Goal: Navigation & Orientation: Find specific page/section

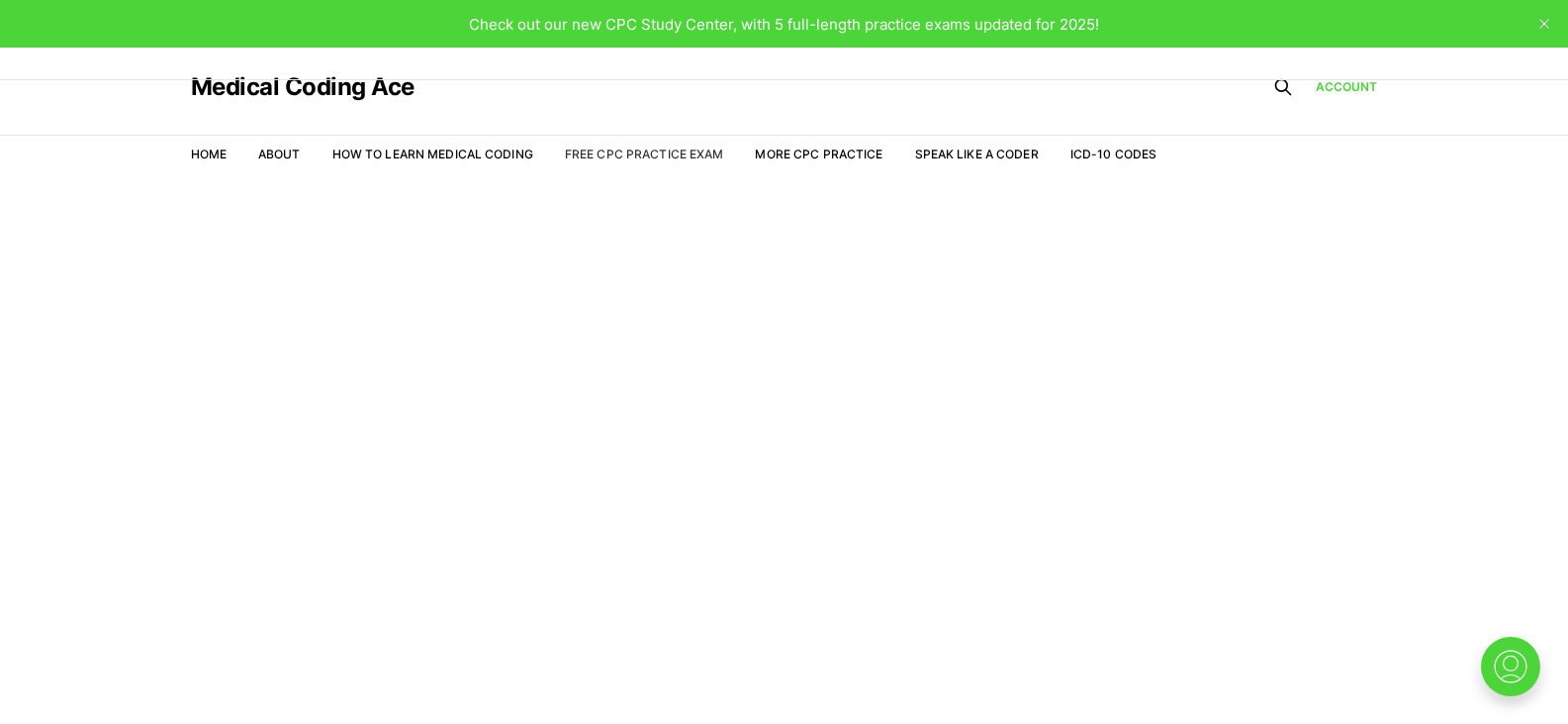
click at [621, 151] on link "Free CPC Practice Exam" at bounding box center [645, 154] width 160 height 15
click at [684, 149] on link "Free CPC Practice Exam" at bounding box center [645, 154] width 160 height 15
click at [212, 155] on link "Home" at bounding box center [209, 154] width 36 height 15
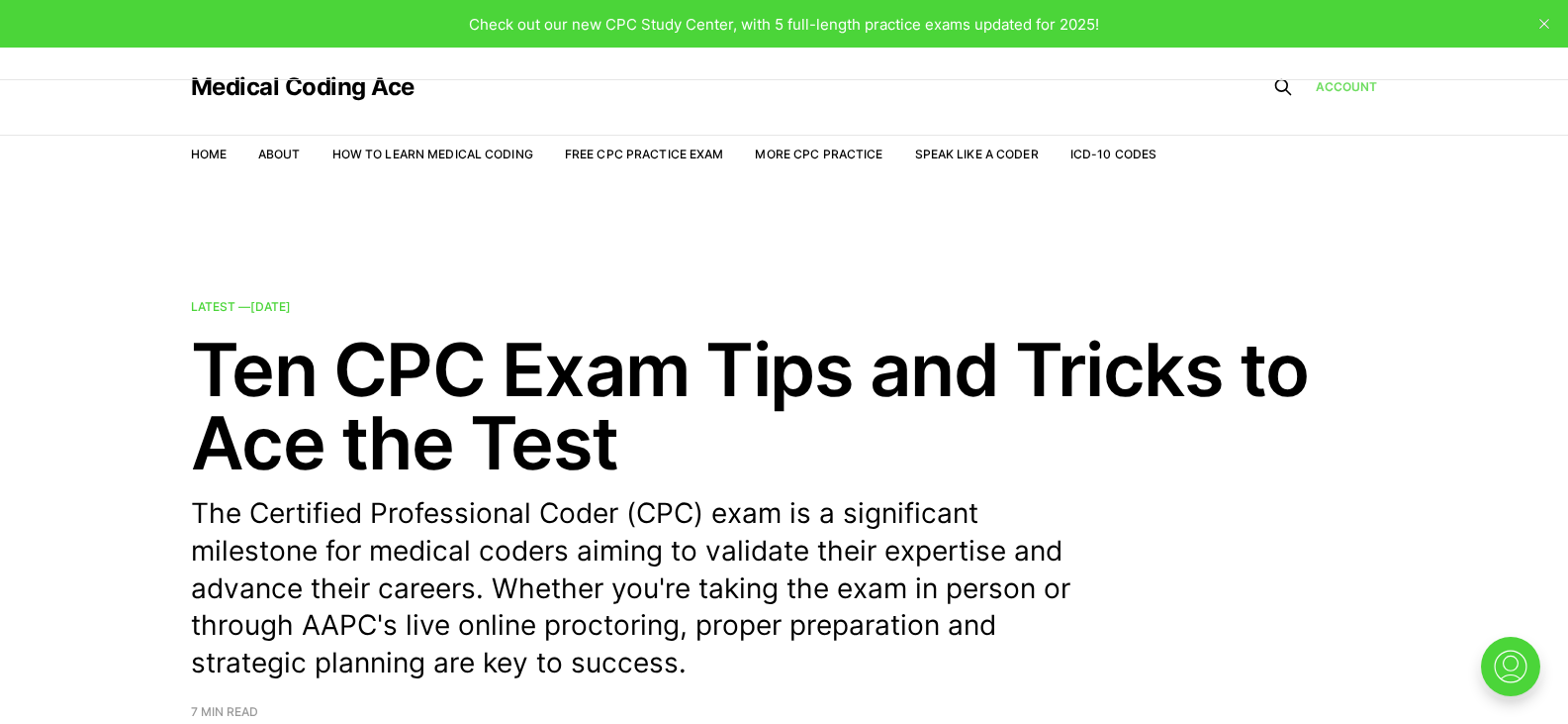
click at [1356, 88] on link "Account" at bounding box center [1346, 86] width 62 height 19
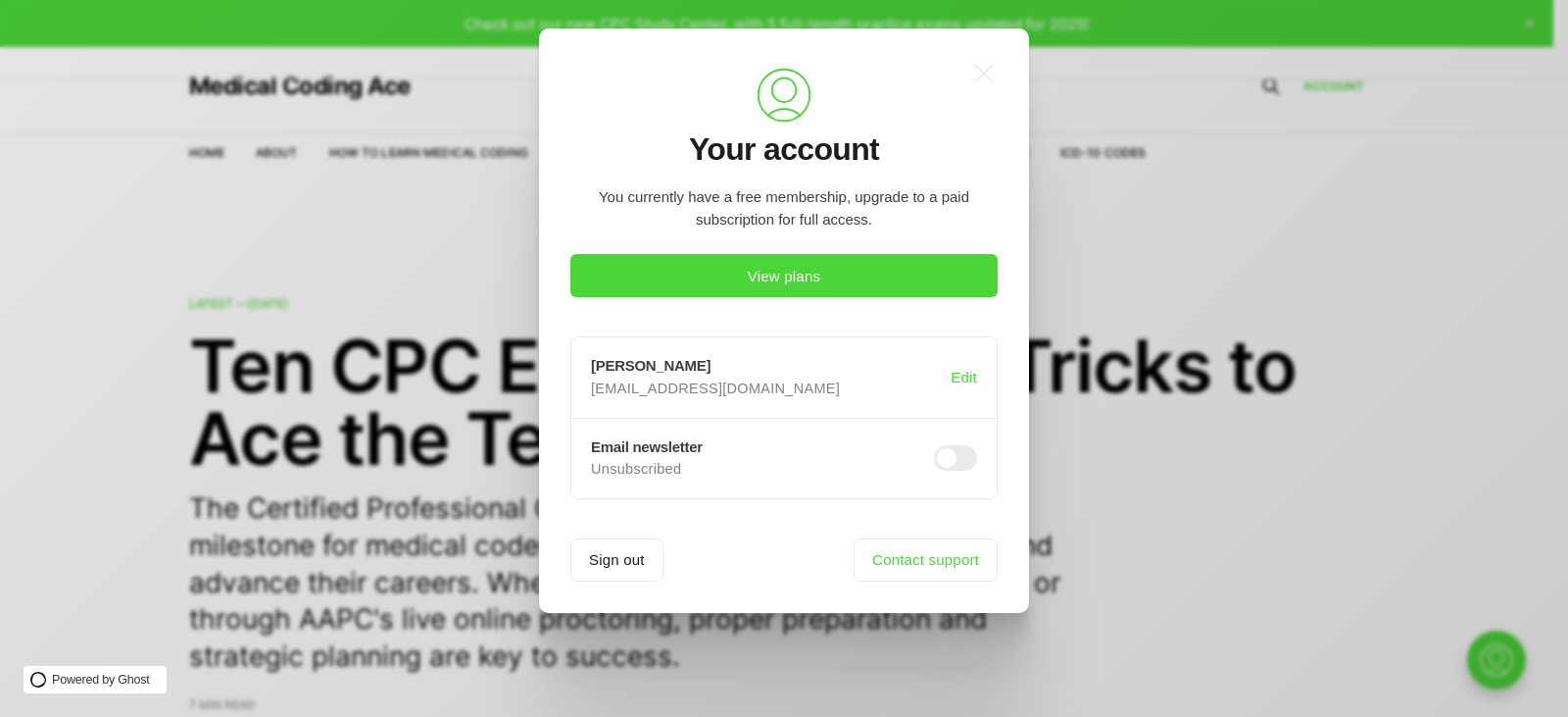
click at [1170, 472] on div ".a{fill:none;stroke:currentColor;stroke-linecap:round;stroke-linejoin:round;str…" at bounding box center [799, 358] width 1598 height 717
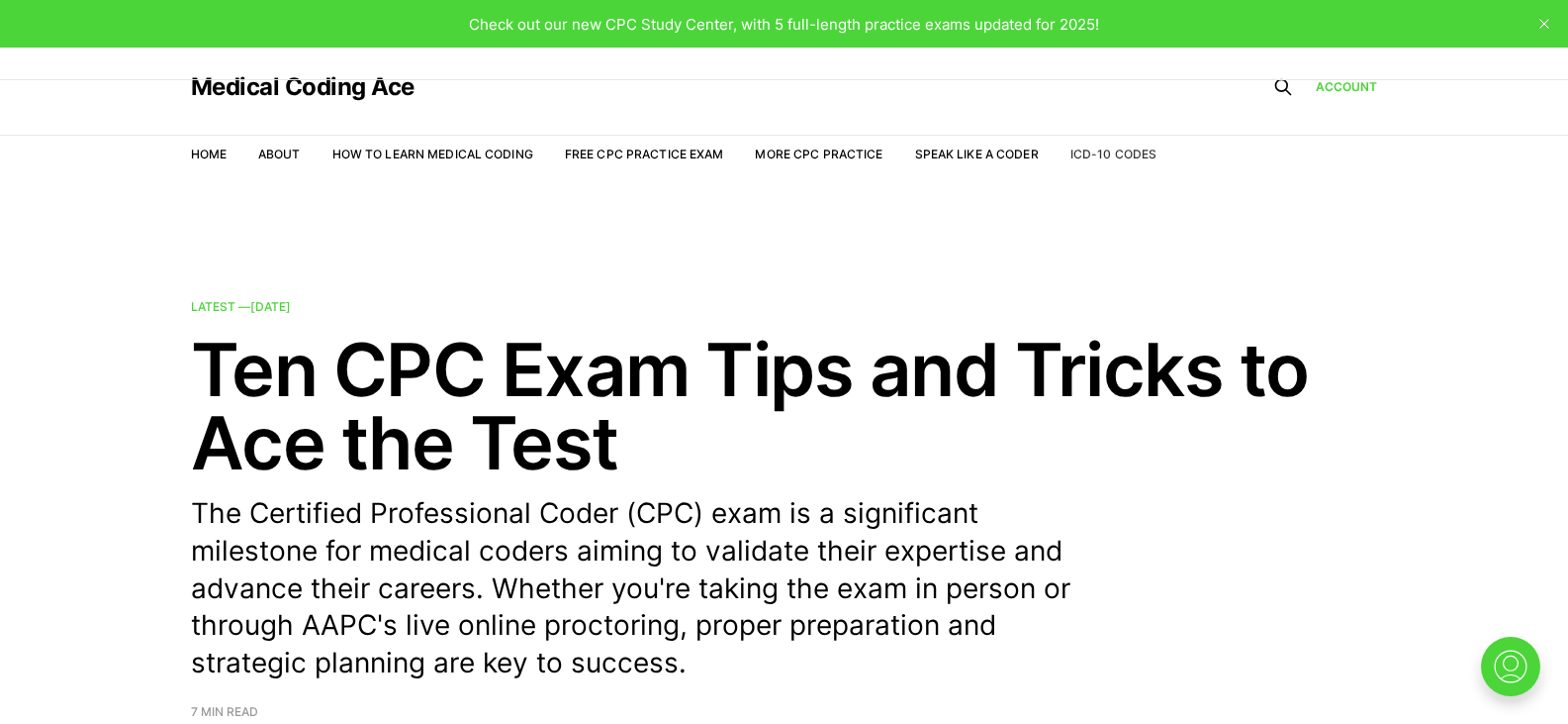
click at [1074, 149] on link "ICD-10 Codes" at bounding box center [1113, 154] width 86 height 15
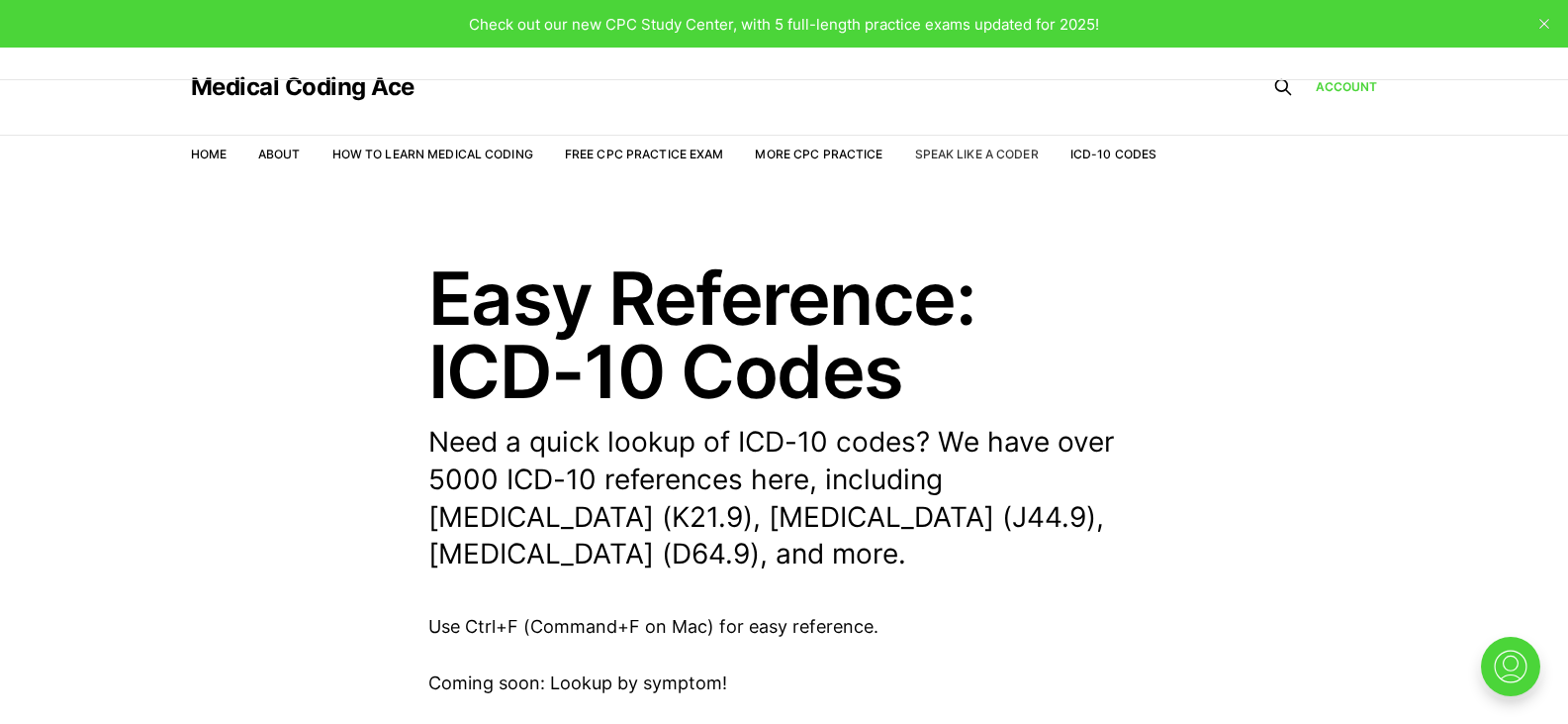
click at [1003, 151] on link "Speak Like a Coder" at bounding box center [977, 154] width 124 height 15
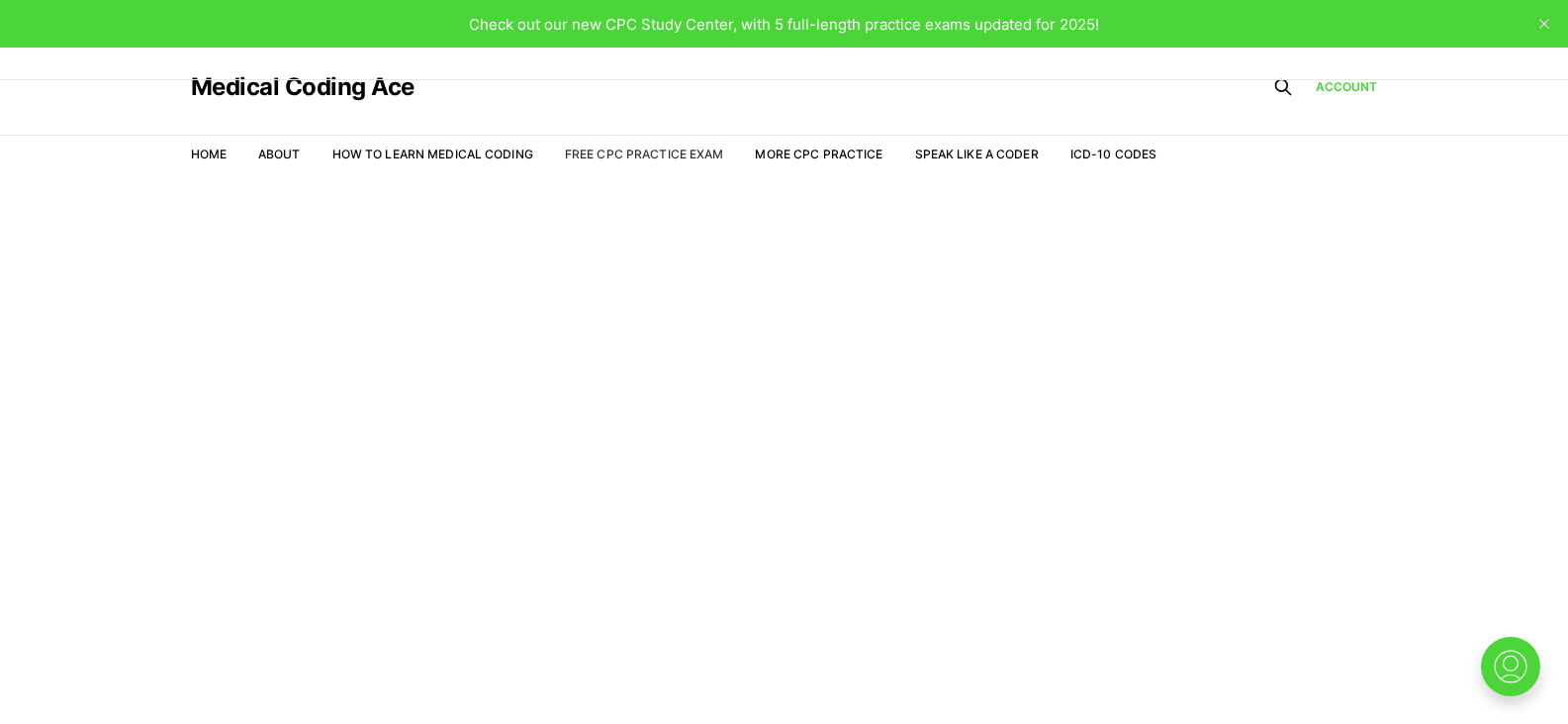
click at [601, 148] on link "Free CPC Practice Exam" at bounding box center [645, 154] width 160 height 15
